Goal: Information Seeking & Learning: Learn about a topic

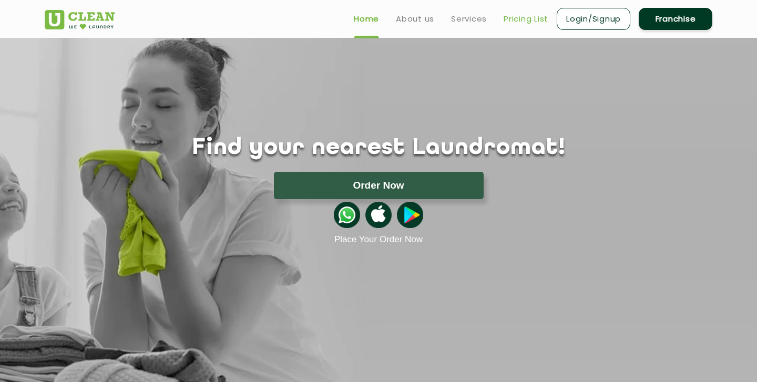
click at [527, 20] on link "Pricing List" at bounding box center [526, 19] width 45 height 13
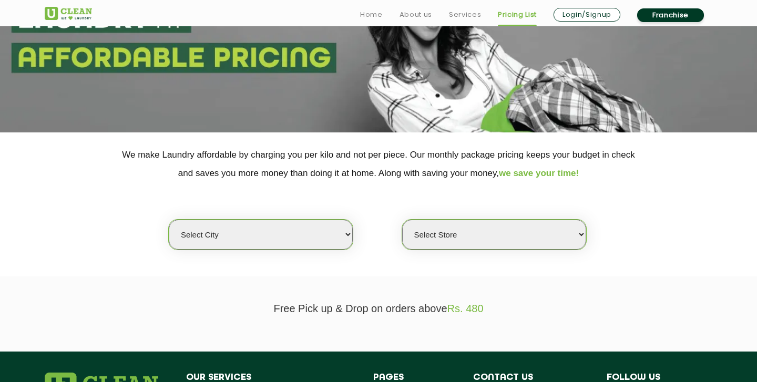
scroll to position [140, 0]
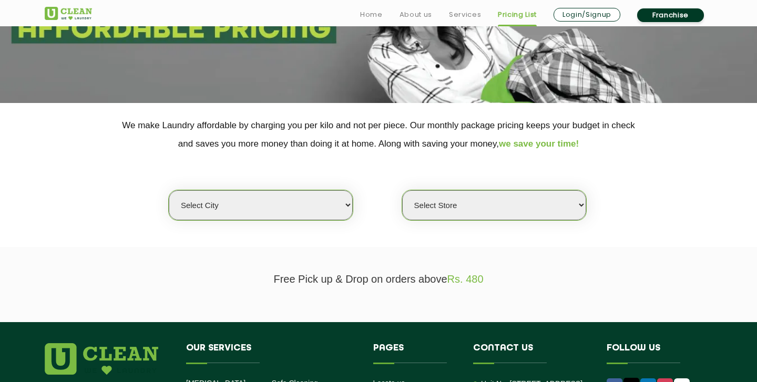
click at [326, 208] on select "Select city [GEOGRAPHIC_DATA] [GEOGRAPHIC_DATA] [GEOGRAPHIC_DATA] [GEOGRAPHIC_D…" at bounding box center [261, 205] width 184 height 30
select select "26"
click at [169, 190] on select "Select city [GEOGRAPHIC_DATA] [GEOGRAPHIC_DATA] [GEOGRAPHIC_DATA] [GEOGRAPHIC_D…" at bounding box center [261, 205] width 184 height 30
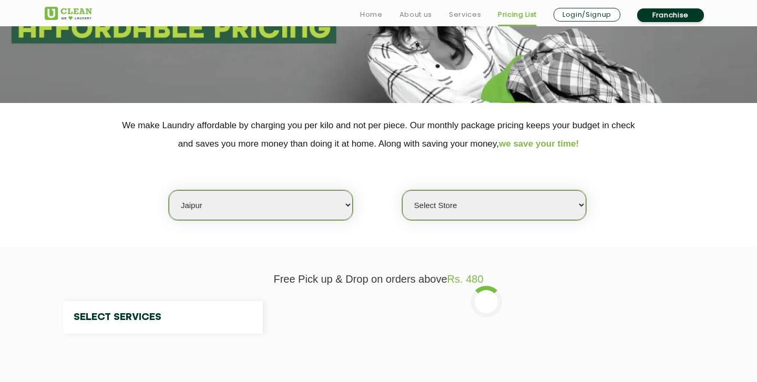
select select "0"
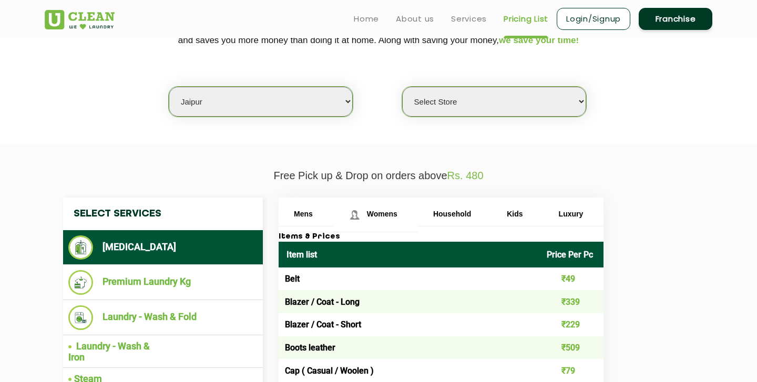
scroll to position [240, 0]
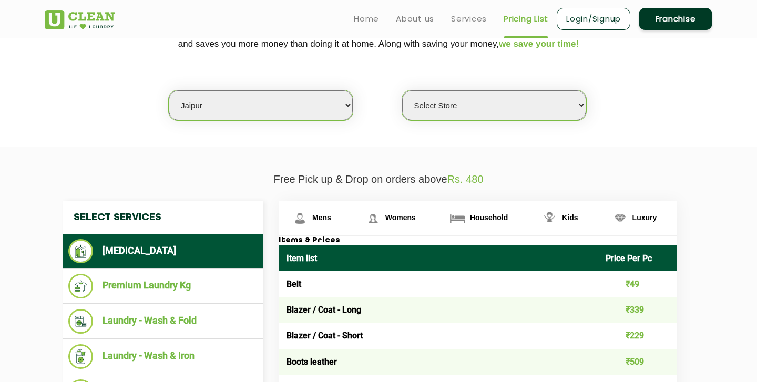
click at [500, 99] on select "Select Store [GEOGRAPHIC_DATA][PERSON_NAME] [GEOGRAPHIC_DATA] [GEOGRAPHIC_DATA]…" at bounding box center [494, 105] width 184 height 30
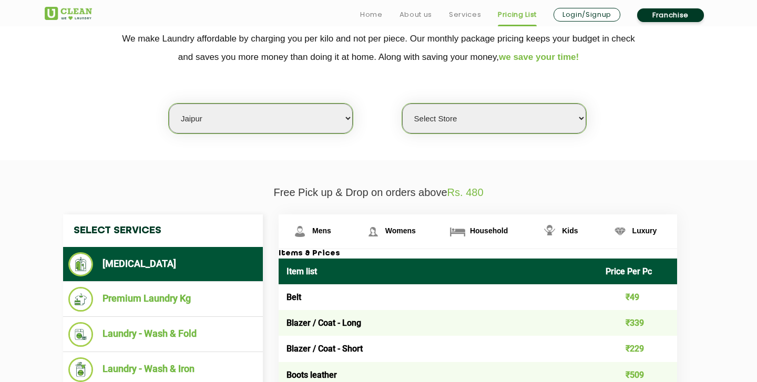
scroll to position [228, 0]
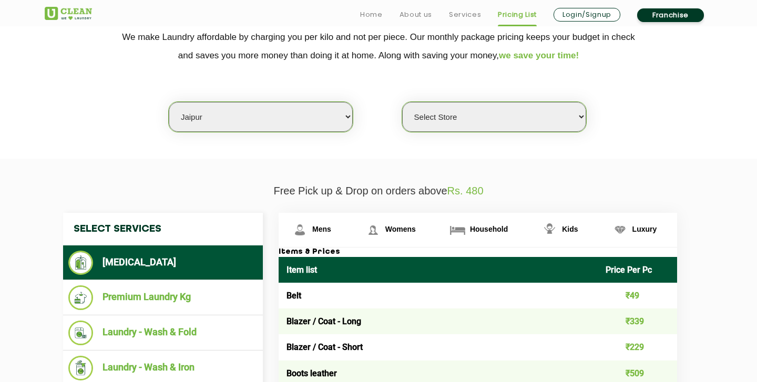
click at [334, 111] on select "Select city [GEOGRAPHIC_DATA] [GEOGRAPHIC_DATA] [GEOGRAPHIC_DATA] [GEOGRAPHIC_D…" at bounding box center [261, 117] width 184 height 30
select select "150"
click at [169, 102] on select "Select city [GEOGRAPHIC_DATA] [GEOGRAPHIC_DATA] [GEOGRAPHIC_DATA] [GEOGRAPHIC_D…" at bounding box center [261, 117] width 184 height 30
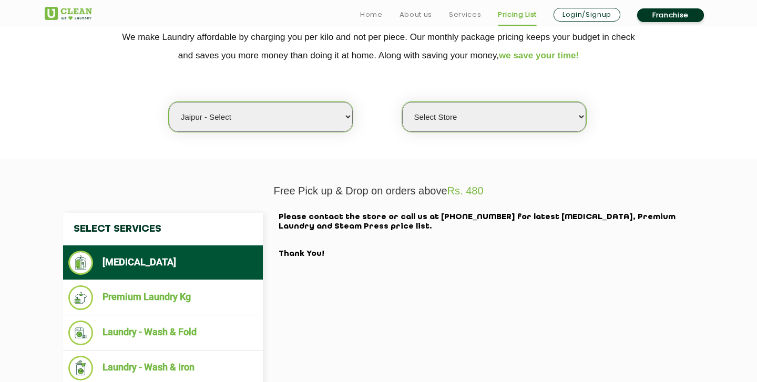
click at [433, 116] on select "Select Store UClean Select Mansarovar" at bounding box center [494, 117] width 184 height 30
select select "203"
click at [402, 102] on select "Select Store UClean Select Mansarovar" at bounding box center [494, 117] width 184 height 30
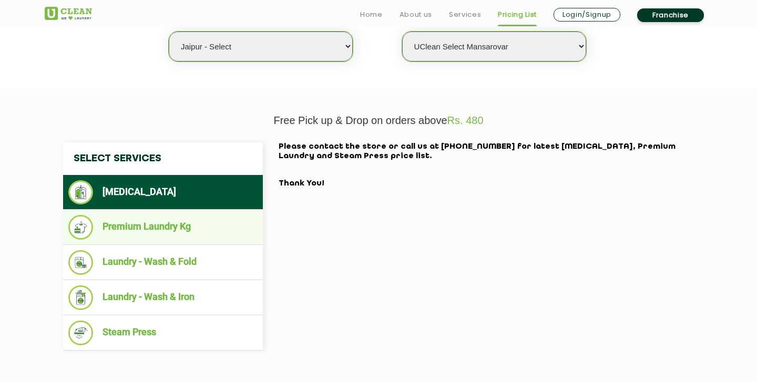
scroll to position [300, 0]
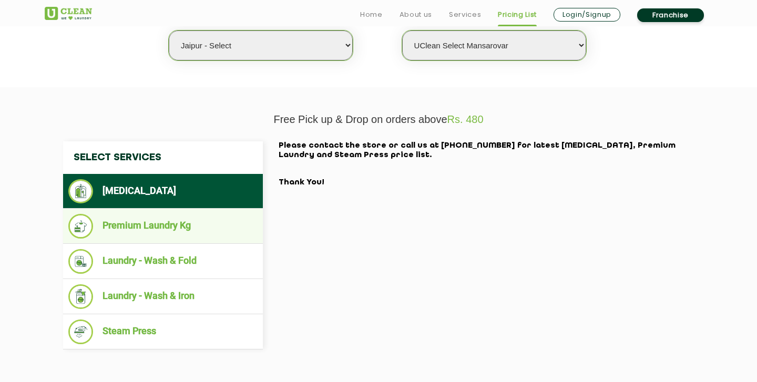
click at [199, 241] on ul "Premium Laundry Kg" at bounding box center [163, 226] width 200 height 35
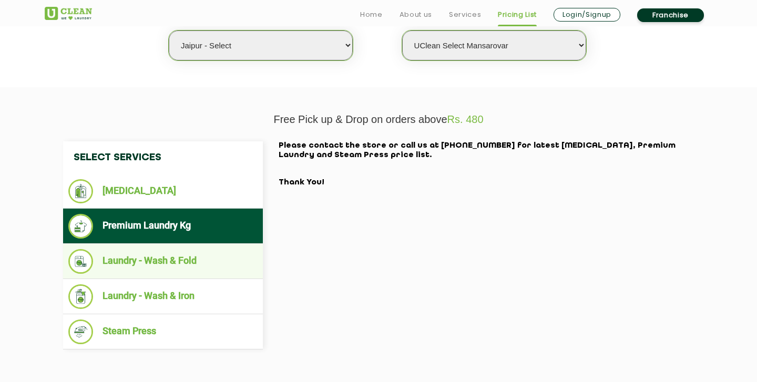
click at [199, 249] on ul "Laundry - Wash & Fold" at bounding box center [163, 261] width 200 height 35
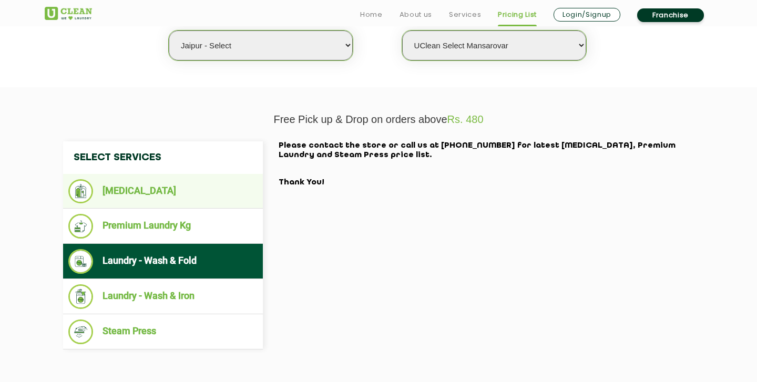
click at [200, 183] on li "[MEDICAL_DATA]" at bounding box center [162, 191] width 189 height 24
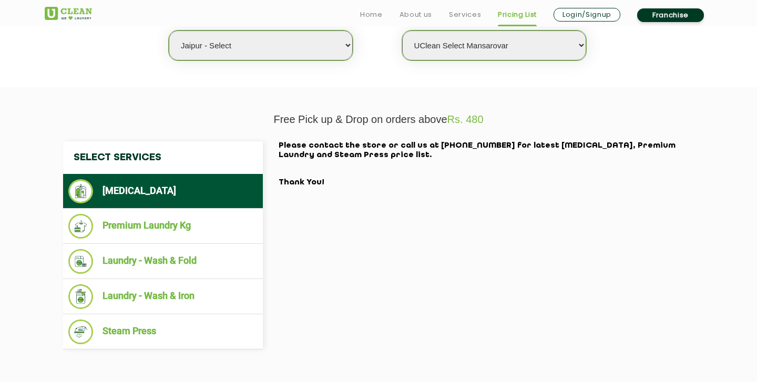
click at [257, 45] on select "Select city [GEOGRAPHIC_DATA] [GEOGRAPHIC_DATA] [GEOGRAPHIC_DATA] [GEOGRAPHIC_D…" at bounding box center [261, 45] width 184 height 30
select select "26"
click at [169, 30] on select "Select city [GEOGRAPHIC_DATA] [GEOGRAPHIC_DATA] [GEOGRAPHIC_DATA] [GEOGRAPHIC_D…" at bounding box center [261, 45] width 184 height 30
select select "0"
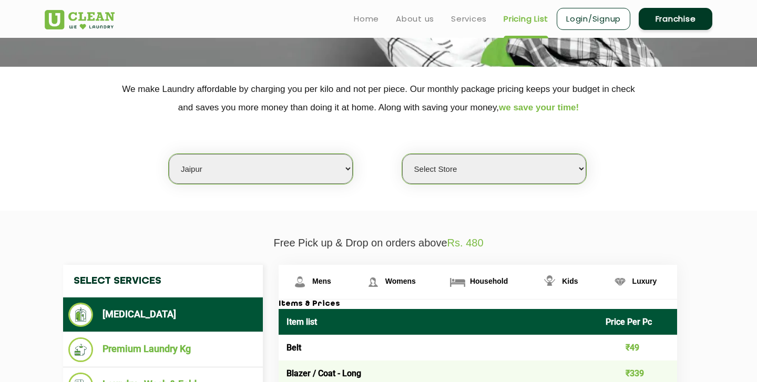
scroll to position [169, 0]
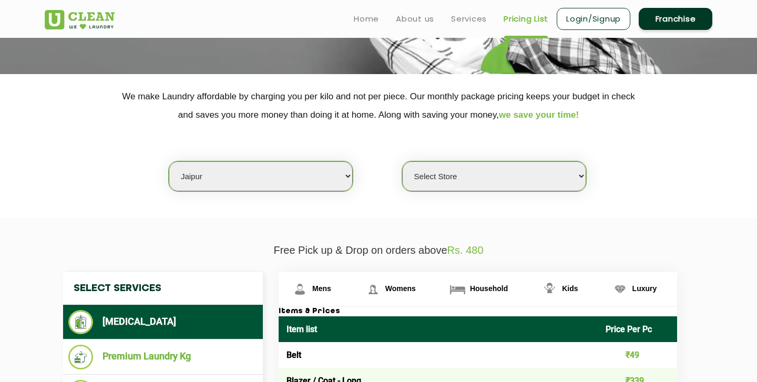
click at [464, 171] on select "Select Store [GEOGRAPHIC_DATA][PERSON_NAME] [GEOGRAPHIC_DATA] [GEOGRAPHIC_DATA]…" at bounding box center [494, 176] width 184 height 30
